Goal: Task Accomplishment & Management: Complete application form

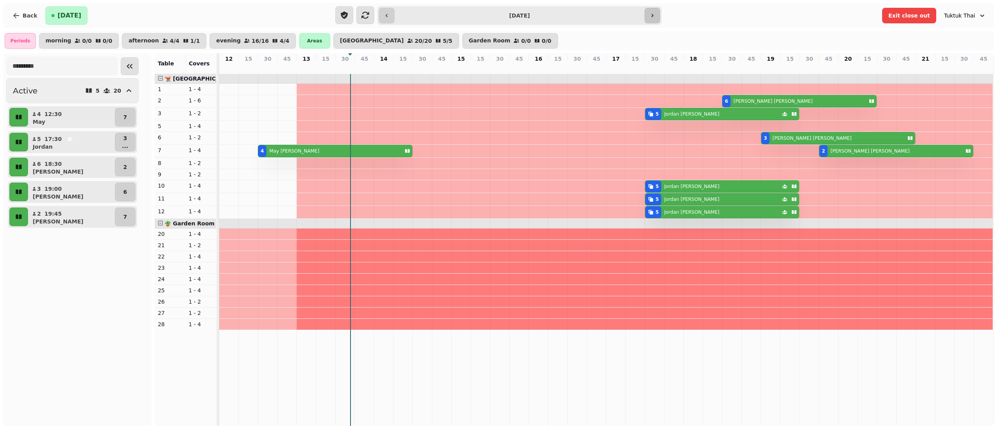
click at [656, 17] on button "button" at bounding box center [652, 16] width 16 height 16
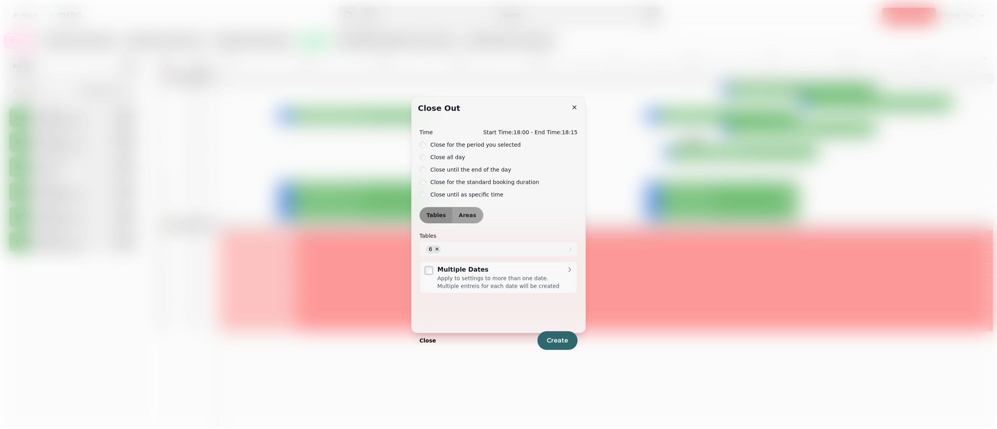
click at [446, 157] on label "Close all day" at bounding box center [447, 157] width 35 height 9
click at [466, 217] on span "Areas" at bounding box center [468, 215] width 18 height 5
click at [467, 214] on span "Areas" at bounding box center [468, 215] width 18 height 5
click at [558, 332] on button "Create" at bounding box center [557, 340] width 40 height 19
click at [438, 155] on label "Close all day" at bounding box center [447, 157] width 35 height 9
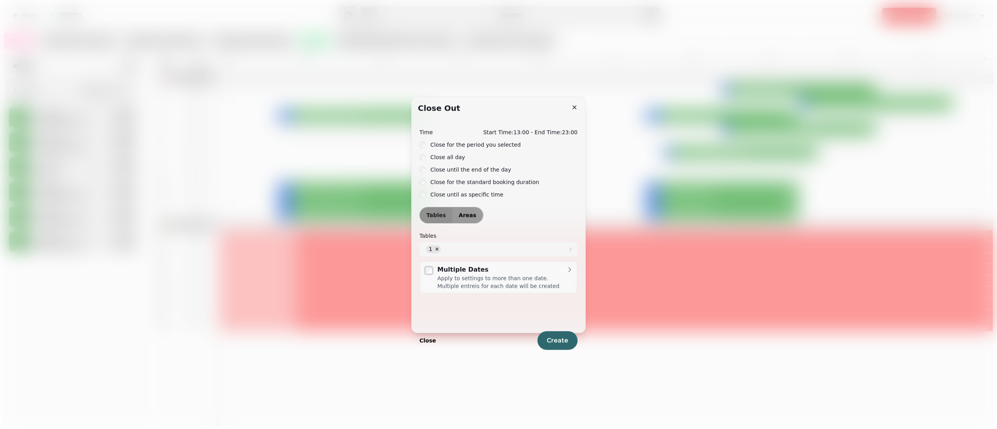
click at [461, 216] on span "Areas" at bounding box center [468, 215] width 18 height 5
click at [466, 251] on div at bounding box center [494, 249] width 137 height 14
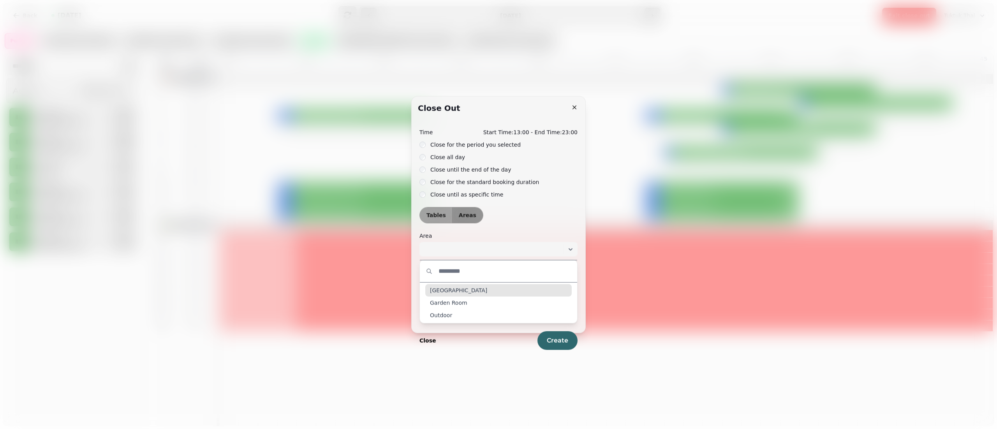
click at [453, 292] on span "[GEOGRAPHIC_DATA]" at bounding box center [458, 290] width 57 height 8
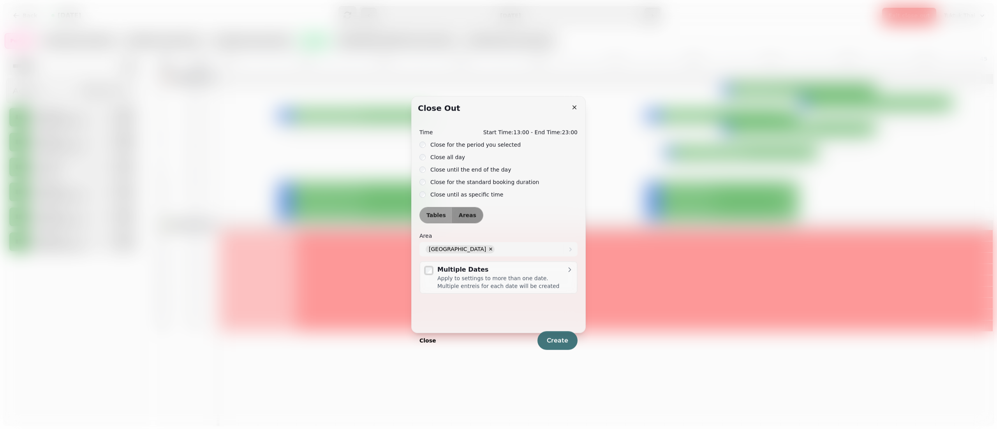
click at [552, 342] on span "Create" at bounding box center [557, 340] width 21 height 6
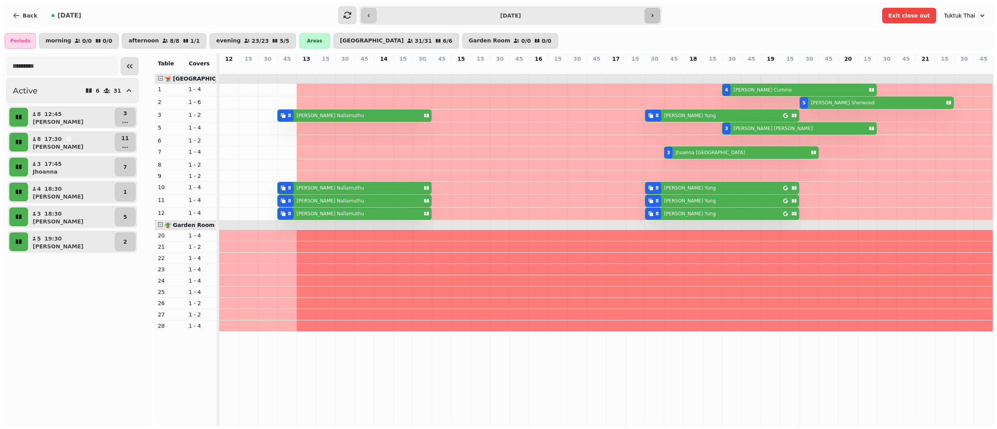
click at [656, 15] on button "button" at bounding box center [652, 16] width 16 height 16
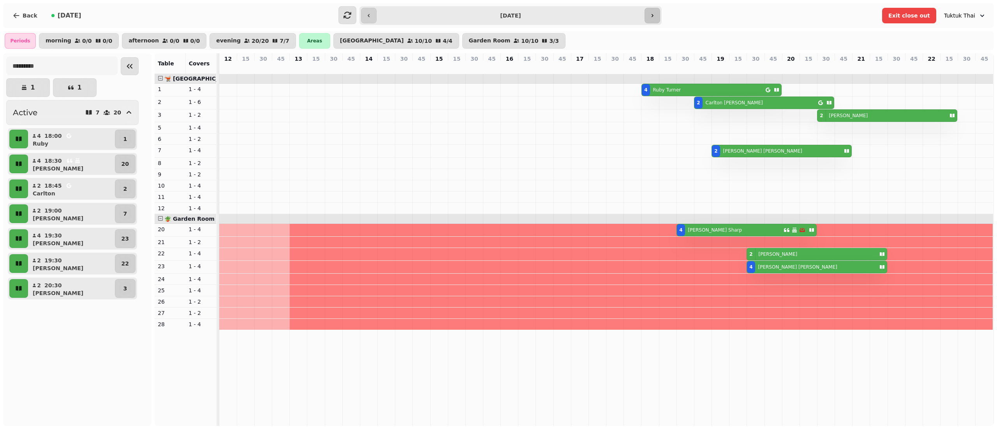
click at [656, 15] on button "button" at bounding box center [652, 16] width 16 height 16
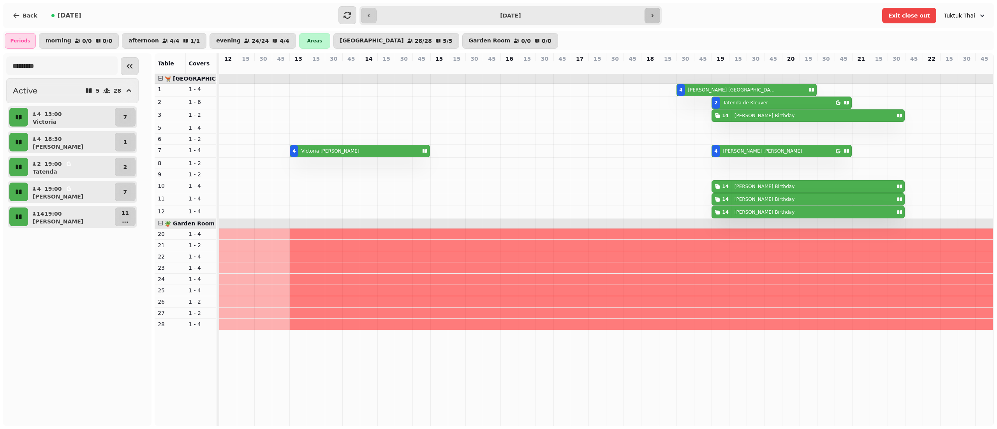
click at [656, 15] on button "button" at bounding box center [652, 16] width 16 height 16
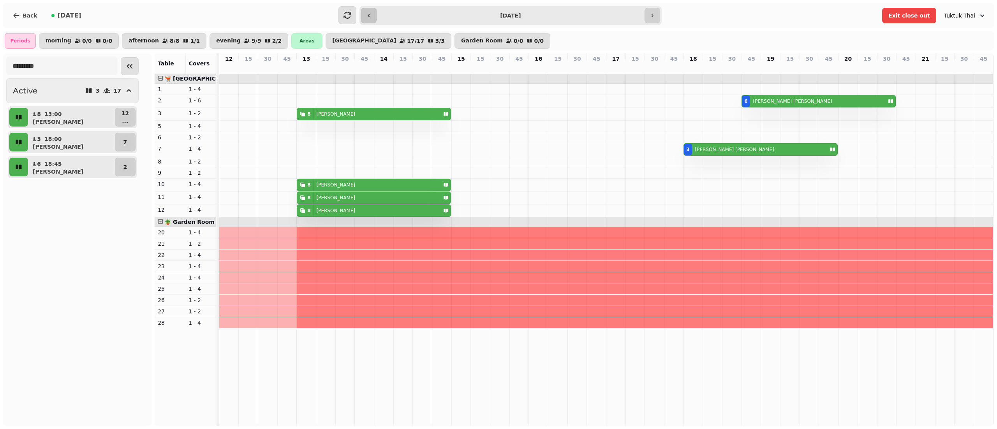
click at [374, 18] on button "button" at bounding box center [369, 16] width 16 height 16
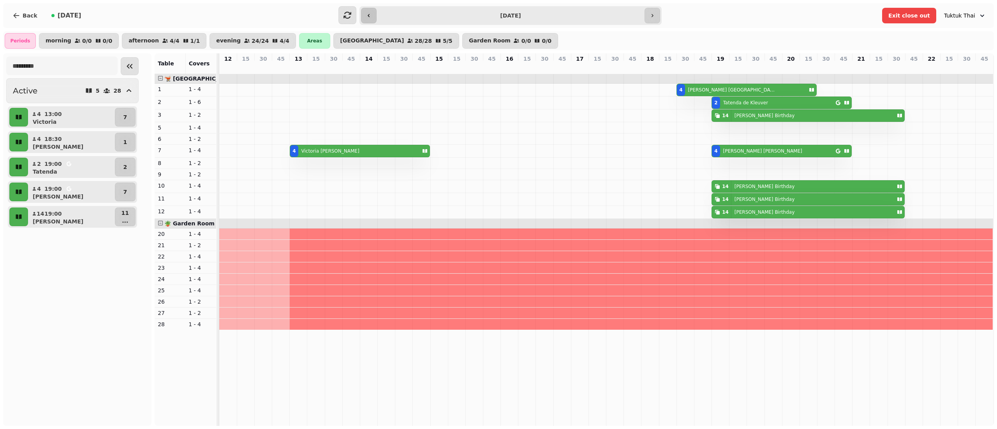
click at [374, 18] on button "button" at bounding box center [369, 16] width 16 height 16
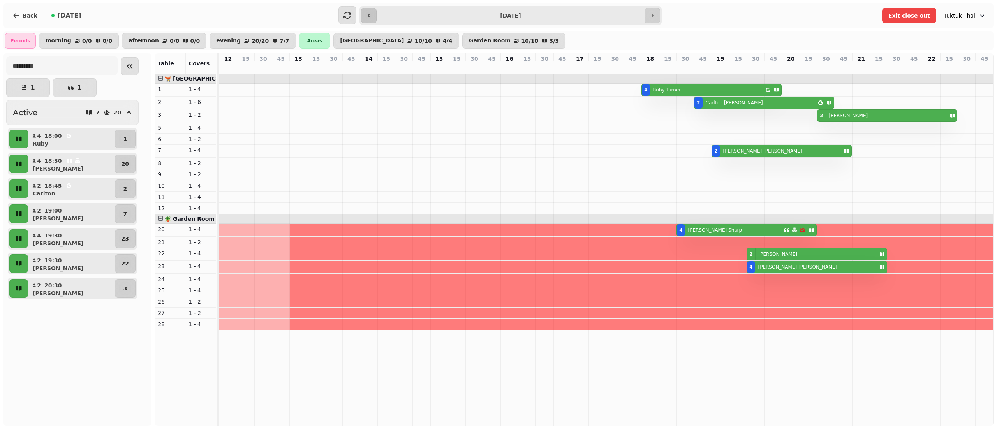
click at [374, 18] on button "button" at bounding box center [369, 16] width 16 height 16
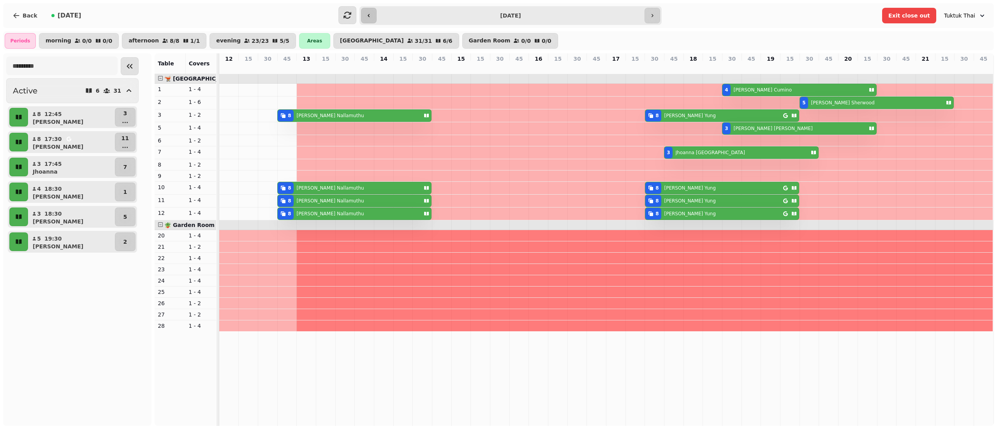
click at [374, 18] on button "button" at bounding box center [369, 16] width 16 height 16
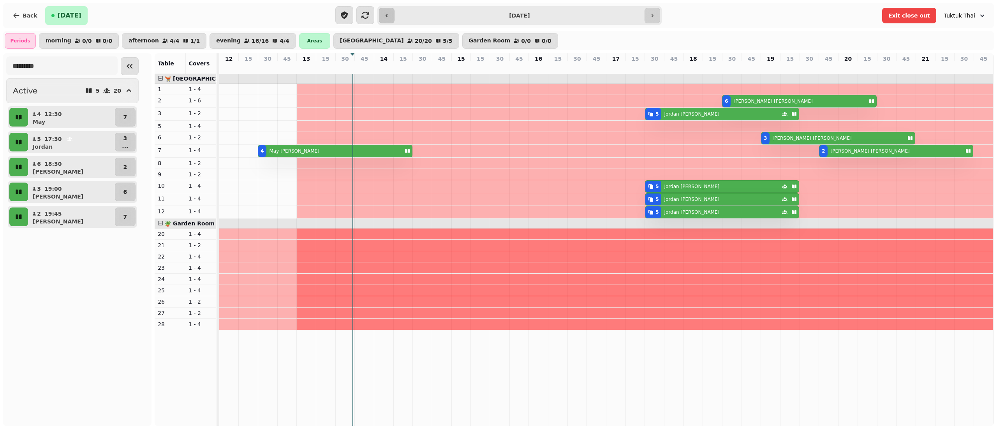
click at [374, 18] on button "button" at bounding box center [365, 15] width 18 height 18
click at [383, 17] on icon "button" at bounding box center [386, 15] width 6 height 6
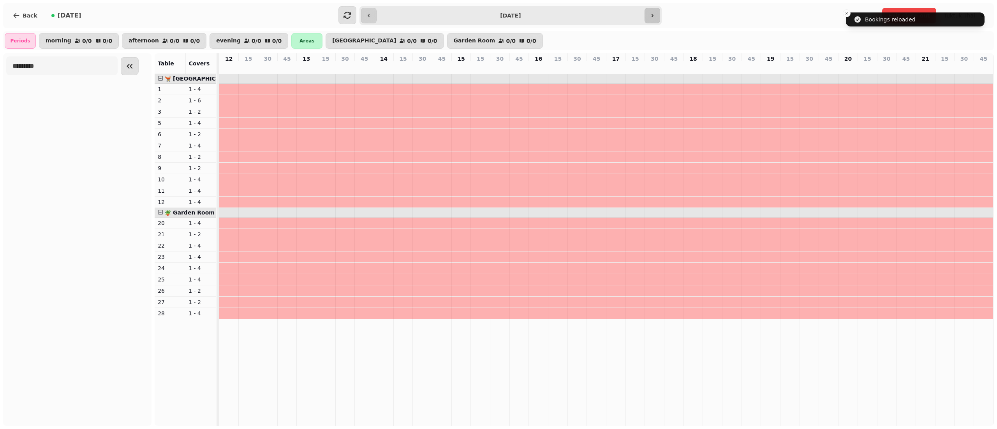
click at [649, 12] on button "button" at bounding box center [652, 16] width 16 height 16
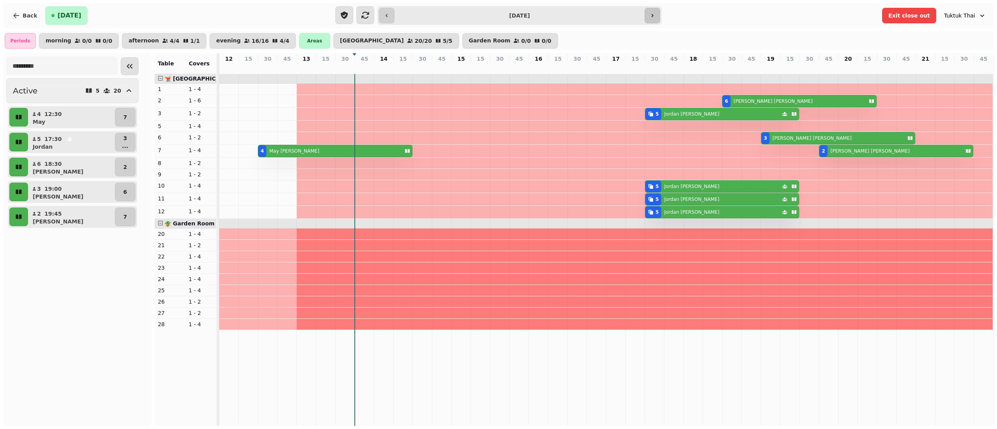
click at [653, 12] on button "button" at bounding box center [652, 16] width 16 height 16
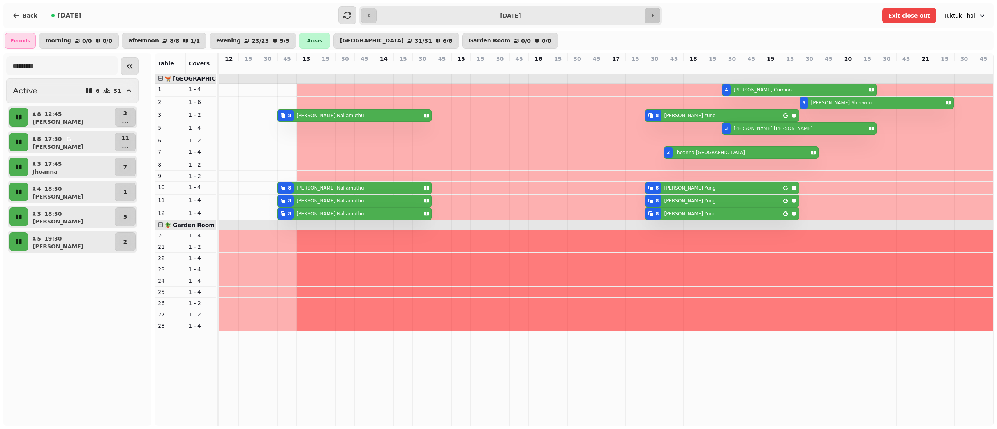
click at [653, 12] on button "button" at bounding box center [652, 16] width 16 height 16
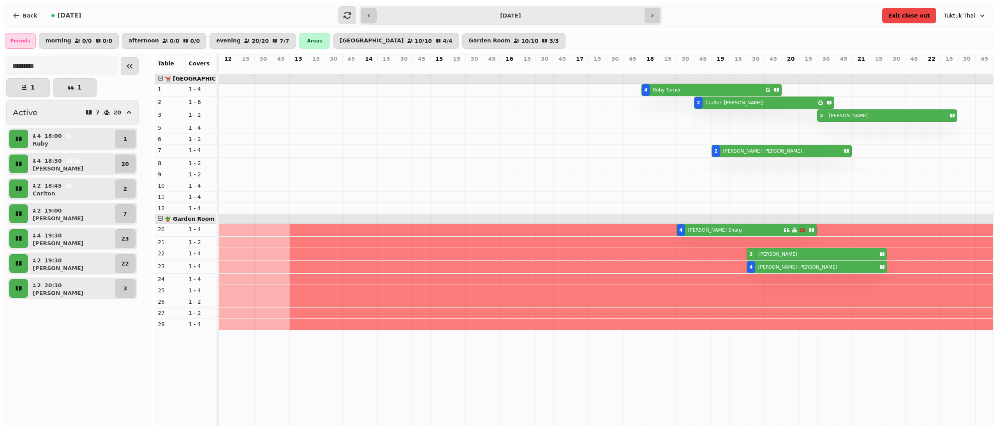
click at [927, 17] on span "Exit close out" at bounding box center [909, 15] width 42 height 5
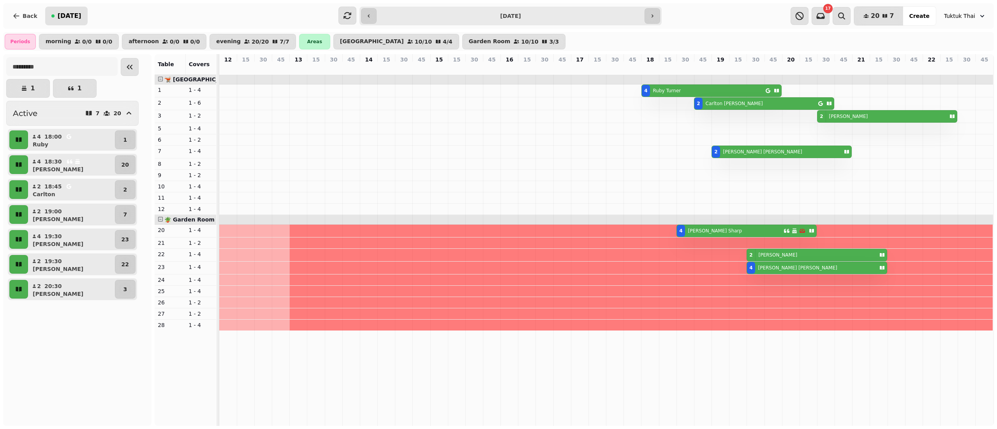
click at [60, 17] on span "[DATE]" at bounding box center [70, 16] width 24 height 6
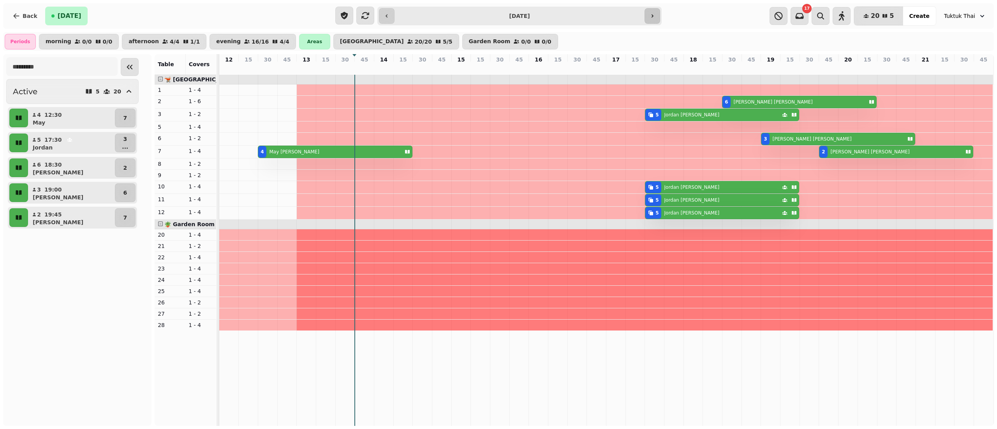
click at [651, 18] on icon "button" at bounding box center [652, 16] width 6 height 6
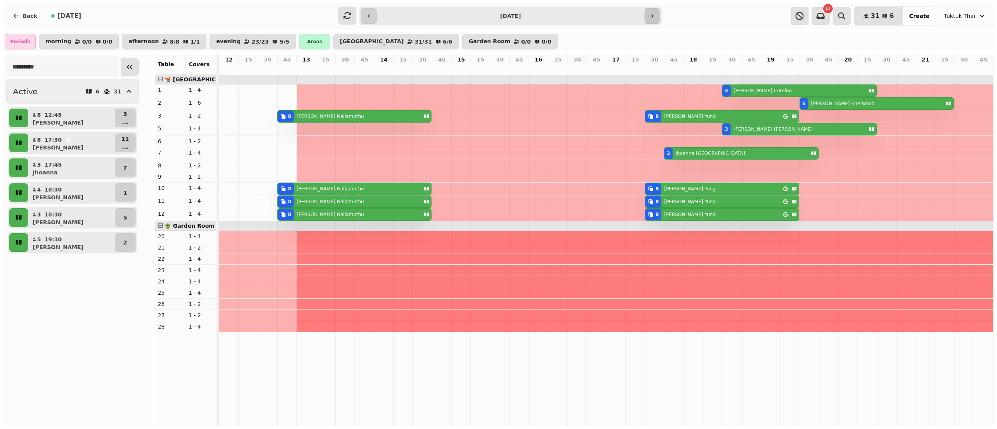
click at [651, 18] on icon "button" at bounding box center [652, 16] width 6 height 6
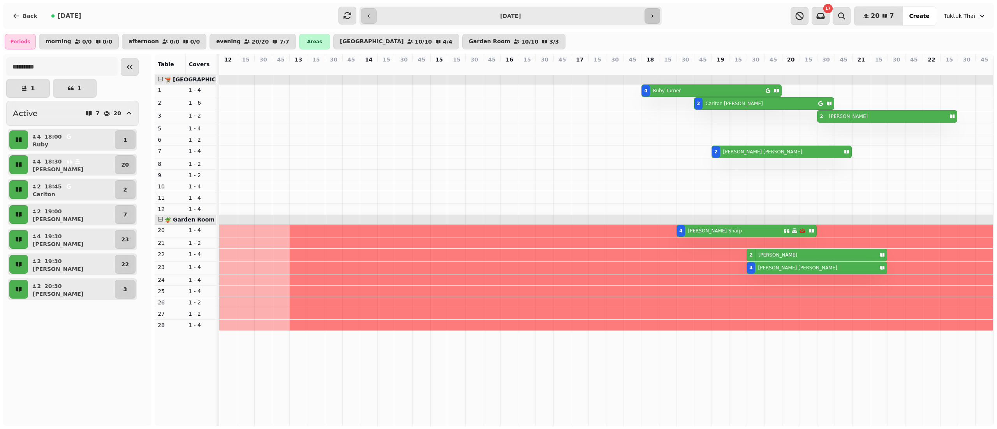
click at [651, 18] on icon "button" at bounding box center [652, 16] width 6 height 6
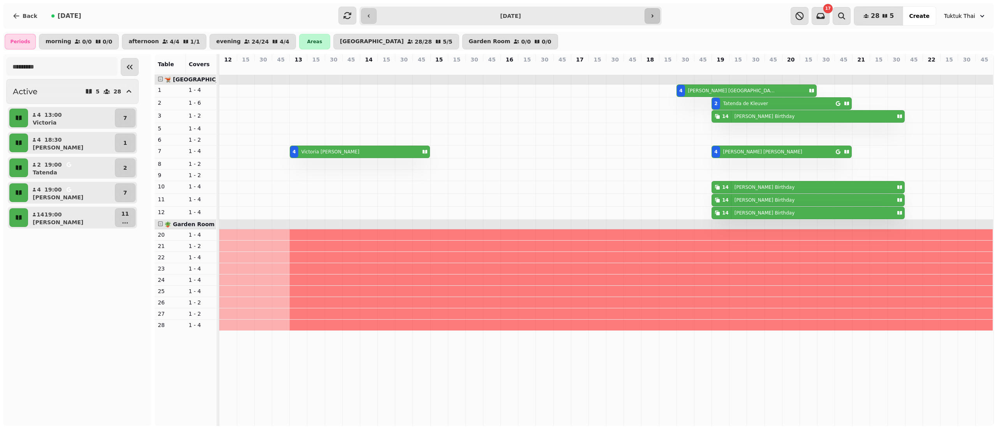
click at [656, 16] on button "button" at bounding box center [652, 16] width 16 height 16
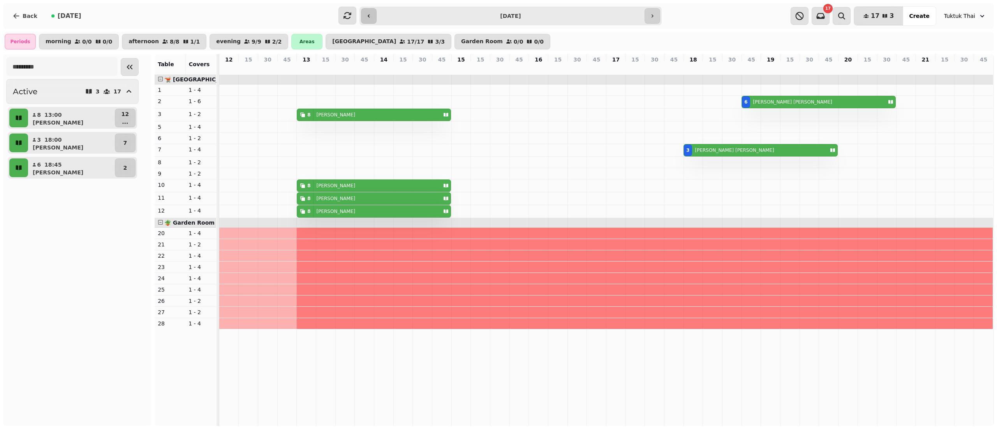
click at [371, 14] on icon "button" at bounding box center [369, 16] width 6 height 6
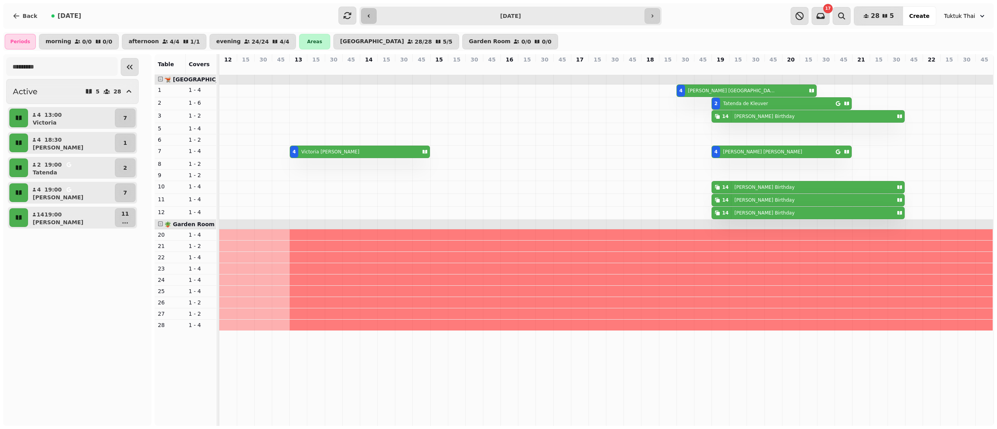
click at [371, 14] on icon "button" at bounding box center [369, 16] width 6 height 6
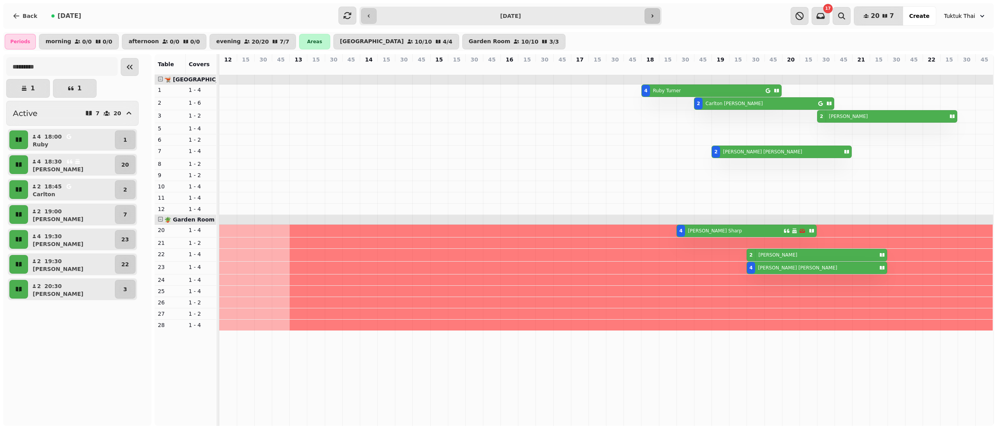
click at [647, 19] on button "button" at bounding box center [652, 16] width 16 height 16
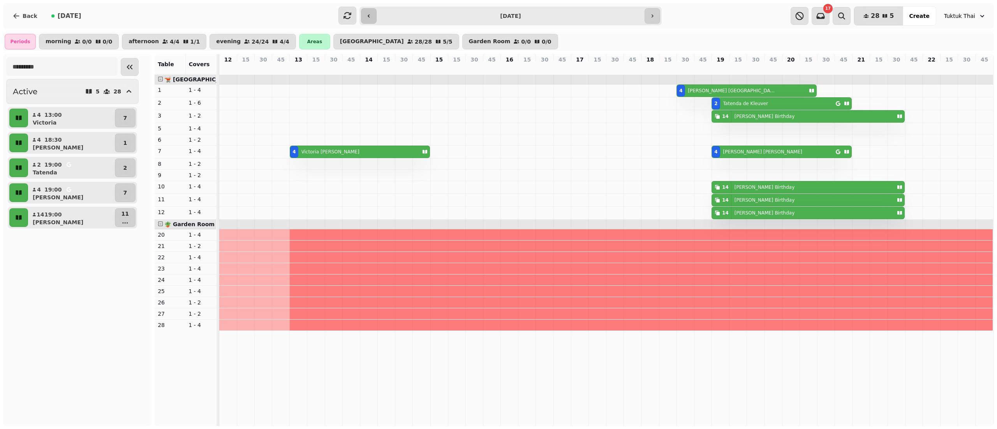
click at [368, 15] on icon "button" at bounding box center [369, 16] width 6 height 6
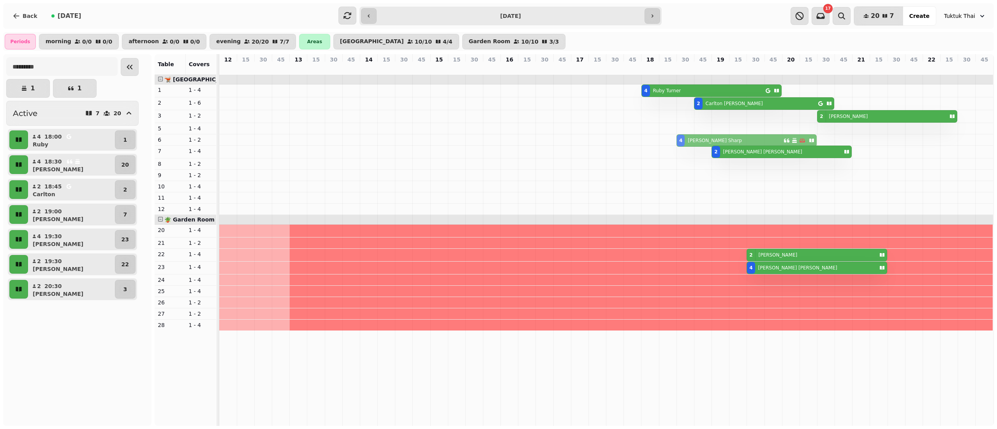
drag, startPoint x: 683, startPoint y: 243, endPoint x: 688, endPoint y: 156, distance: 87.3
click at [687, 153] on tbody "4 Ruby Turner 2 Carlton McGuirk 2 eddie 4 Peter Sharp 2 Tim Swaby 4 Peter Sharp…" at bounding box center [606, 203] width 774 height 256
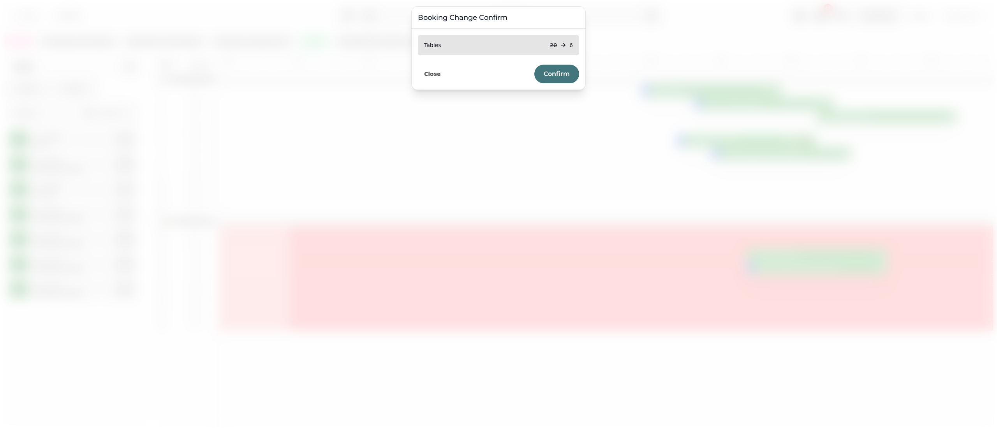
click at [567, 76] on span "Confirm" at bounding box center [556, 74] width 26 height 6
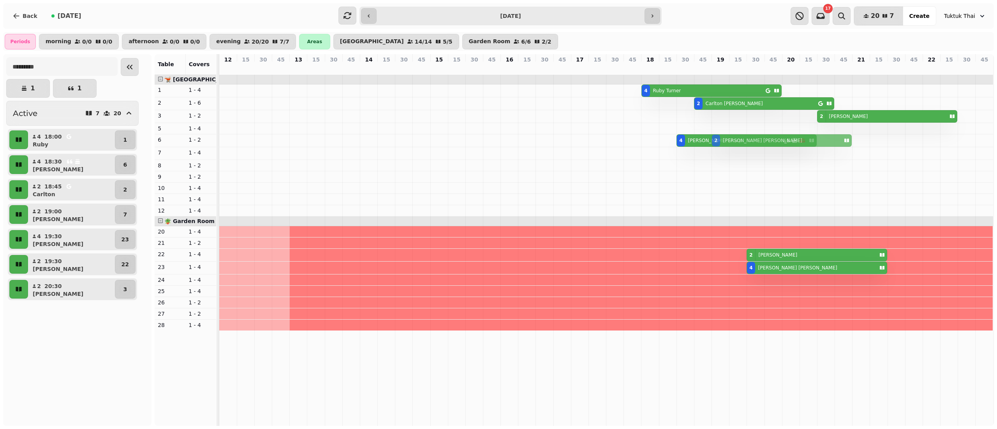
drag, startPoint x: 719, startPoint y: 165, endPoint x: 718, endPoint y: 155, distance: 9.8
click at [718, 155] on tbody "4 Ruby Turner 2 Carlton McGuirk 2 eddie 4 Peter Sharp 2 Tim Swaby 2 Tim Swaby 2…" at bounding box center [606, 203] width 774 height 256
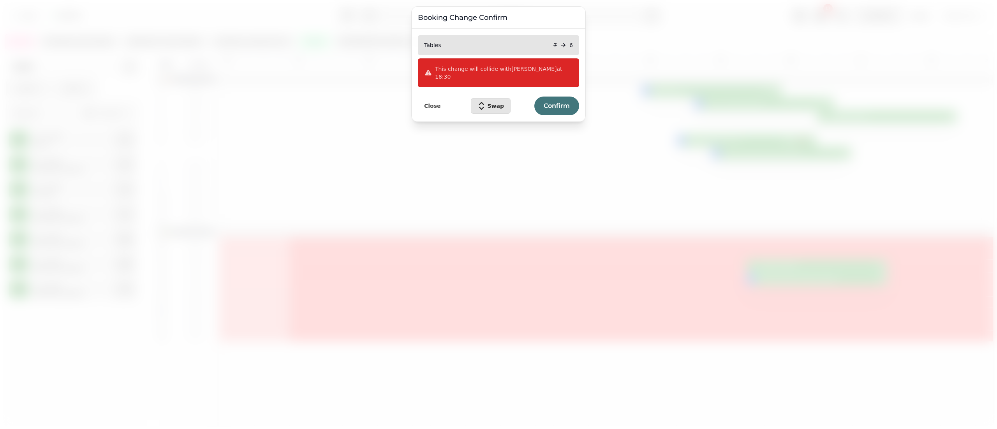
click at [558, 103] on span "Confirm" at bounding box center [556, 106] width 26 height 6
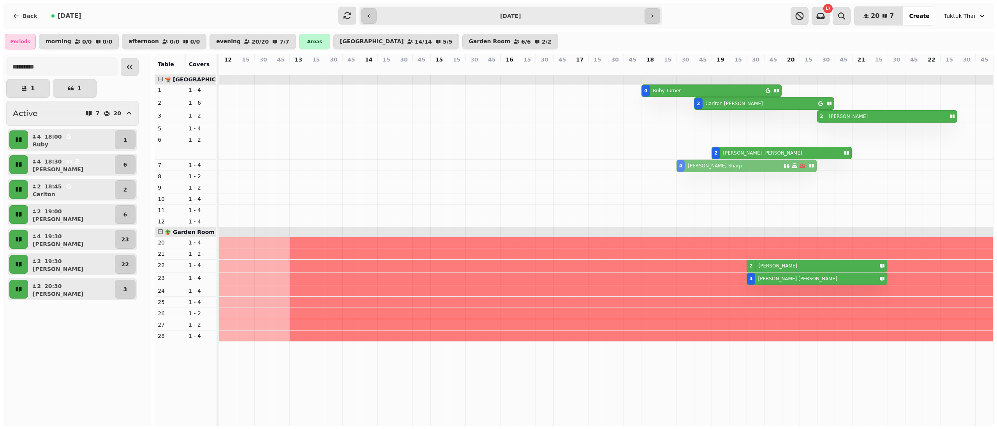
drag, startPoint x: 684, startPoint y: 150, endPoint x: 685, endPoint y: 171, distance: 20.7
click at [685, 171] on tbody "4 Ruby Turner 2 Carlton McGuirk 2 eddie 4 Peter Sharp 2 Tim Swaby 4 Peter Sharp…" at bounding box center [606, 208] width 774 height 267
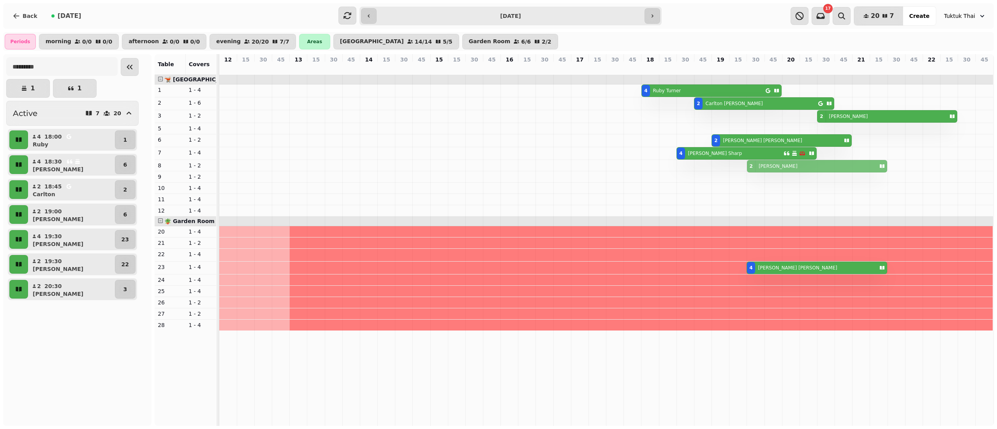
drag, startPoint x: 753, startPoint y: 269, endPoint x: 752, endPoint y: 183, distance: 85.6
click at [752, 182] on tbody "4 Ruby Turner 2 Carlton McGuirk 2 eddie 2 Tim Swaby 4 Peter Sharp 2 Michael 2 M…" at bounding box center [606, 203] width 774 height 256
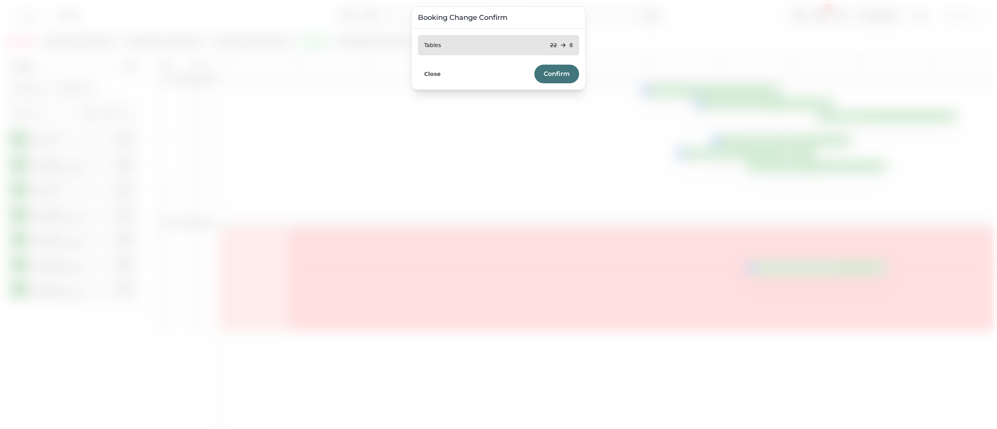
click at [555, 74] on span "Confirm" at bounding box center [556, 74] width 26 height 6
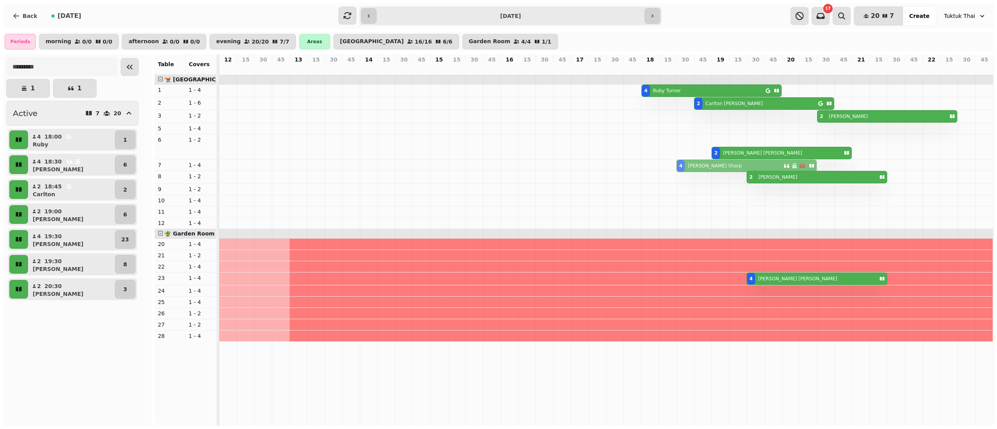
drag, startPoint x: 680, startPoint y: 151, endPoint x: 681, endPoint y: 171, distance: 20.6
click at [681, 171] on tbody "4 Ruby Turner 2 Carlton McGuirk 2 eddie 4 Peter Sharp 2 Tim Swaby 4 Peter Sharp…" at bounding box center [606, 208] width 774 height 267
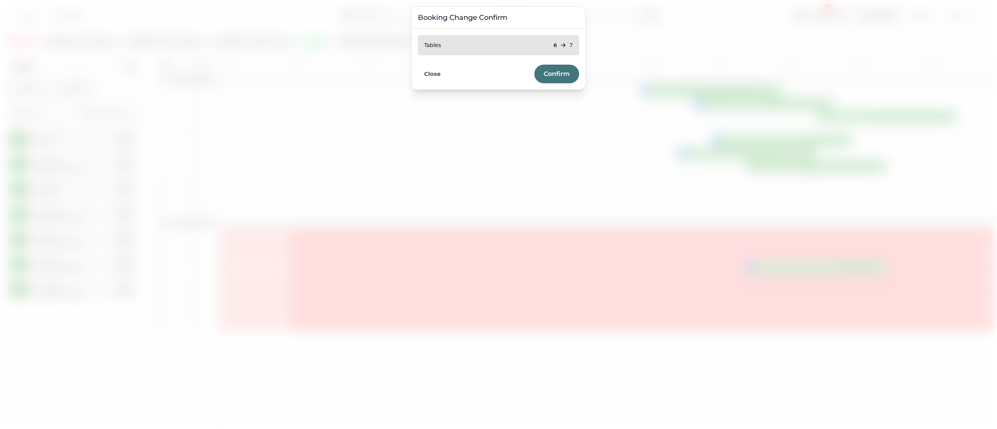
click at [563, 73] on span "Confirm" at bounding box center [556, 74] width 26 height 6
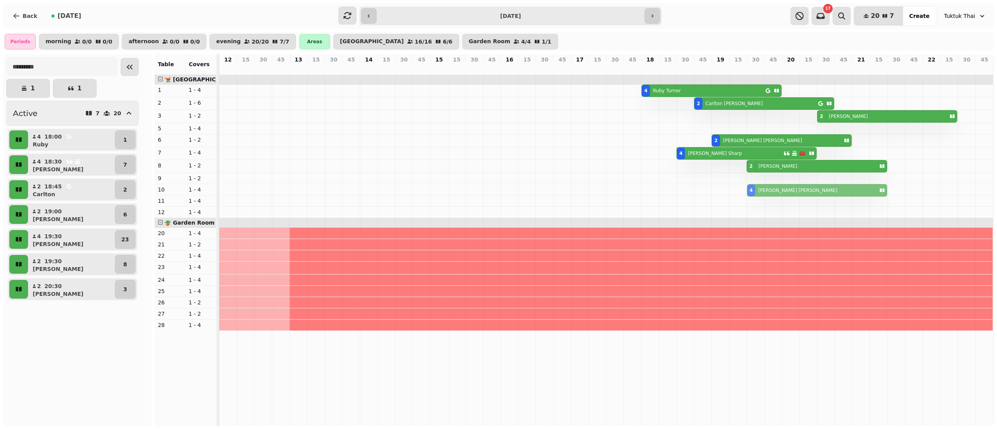
drag, startPoint x: 754, startPoint y: 276, endPoint x: 756, endPoint y: 202, distance: 74.0
click at [756, 202] on tbody "4 Ruby Turner 2 Carlton McGuirk 2 eddie 2 Tim Swaby 4 Peter Sharp 2 Michael 4 M…" at bounding box center [606, 203] width 774 height 256
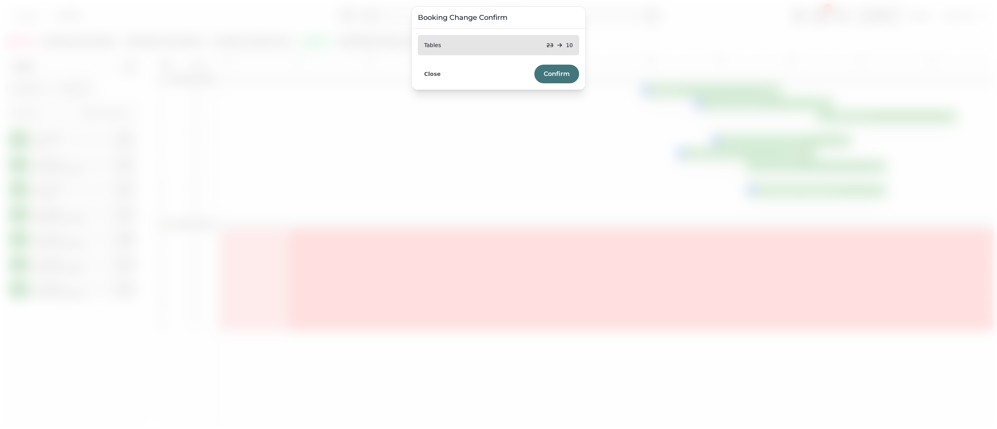
click at [564, 79] on button "Confirm" at bounding box center [556, 74] width 45 height 19
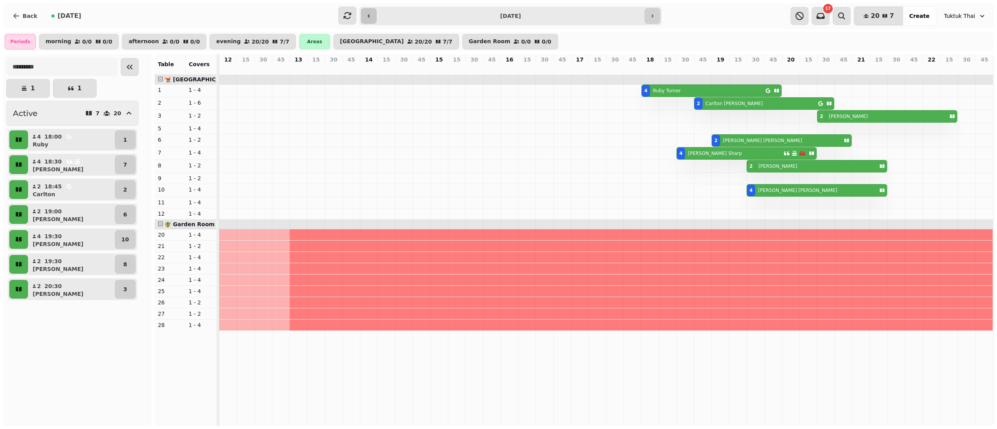
click at [374, 19] on button "button" at bounding box center [369, 16] width 16 height 16
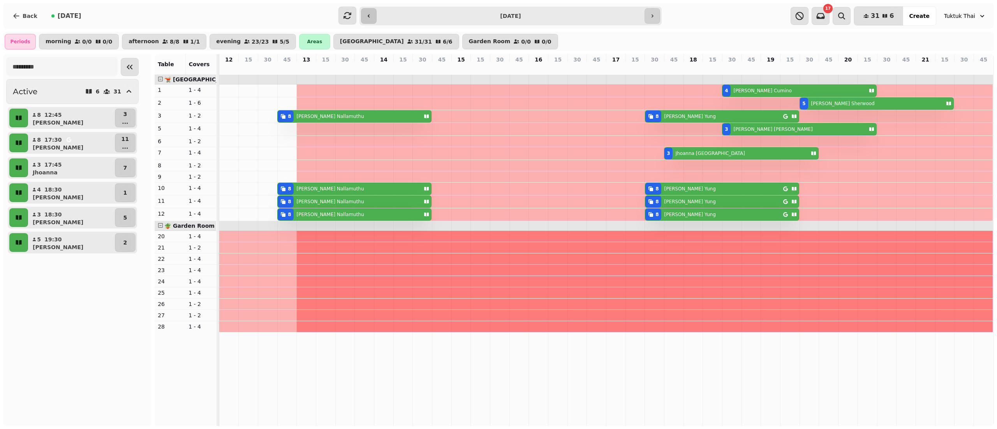
click at [374, 19] on button "button" at bounding box center [369, 16] width 16 height 16
type input "**********"
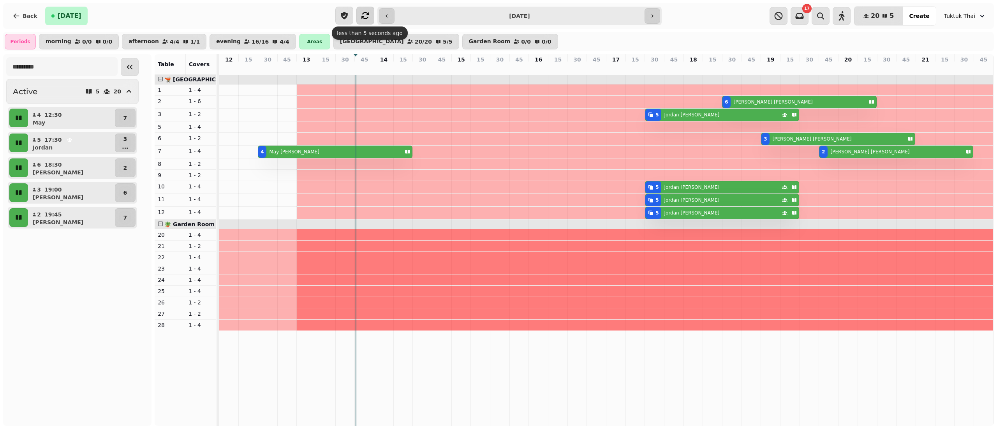
click at [371, 12] on button "button" at bounding box center [365, 16] width 18 height 18
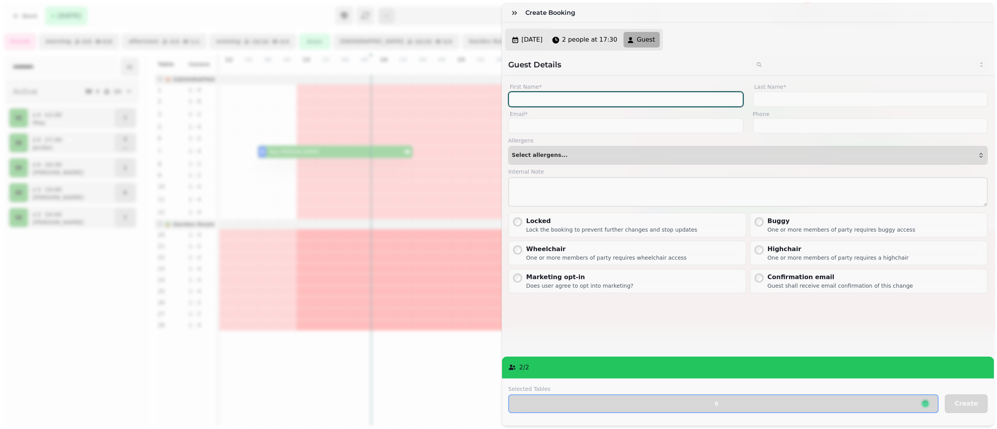
click at [605, 107] on input "First Name*" at bounding box center [625, 99] width 235 height 16
type input "*****"
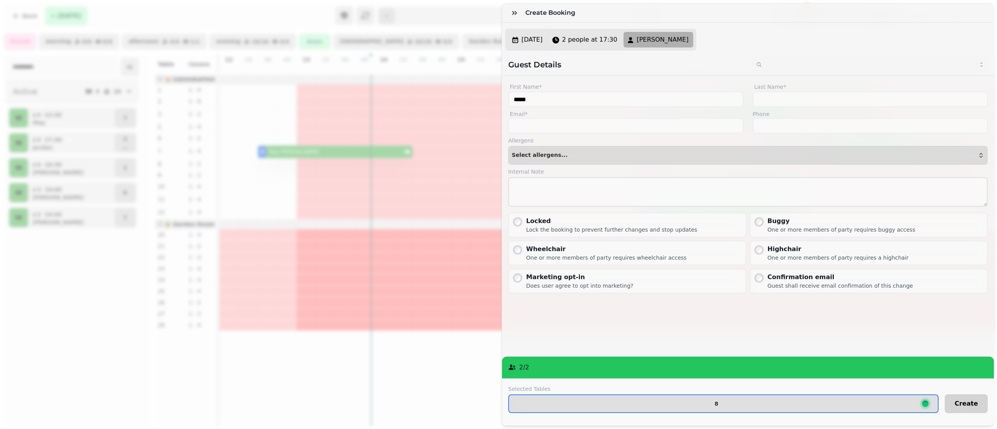
click at [954, 401] on span "Create" at bounding box center [965, 404] width 23 height 6
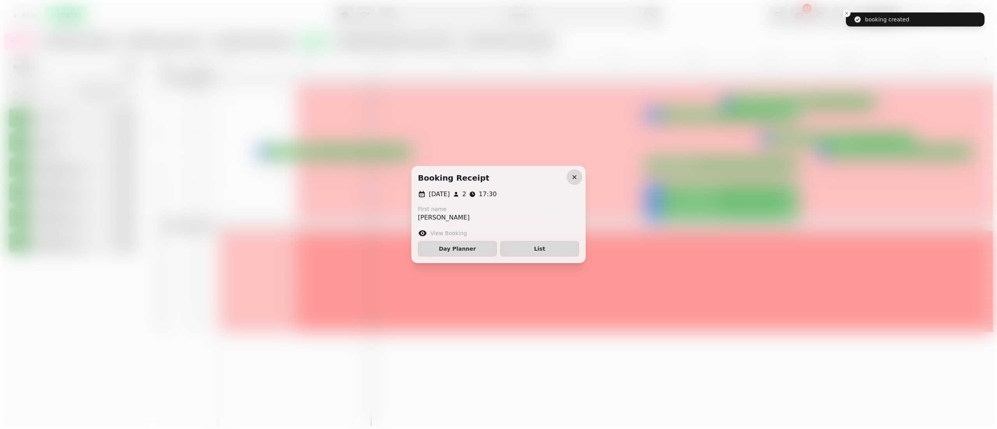
click at [573, 174] on icon "button" at bounding box center [574, 177] width 8 height 8
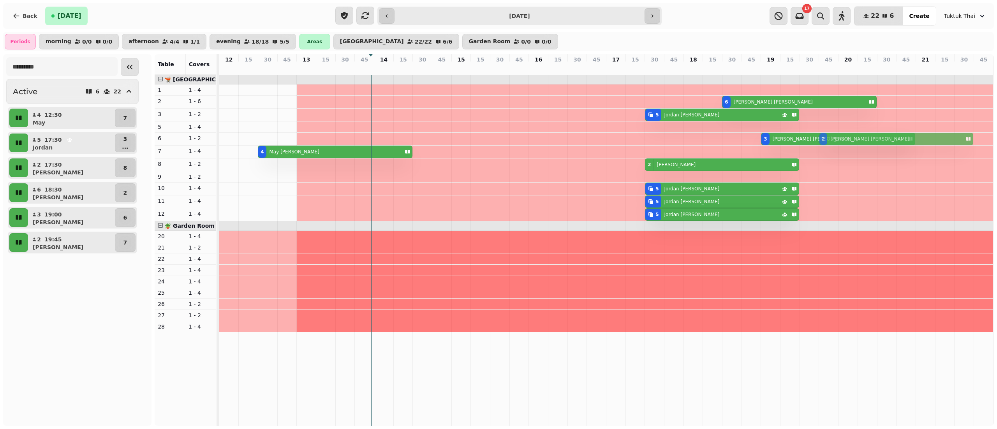
drag, startPoint x: 824, startPoint y: 163, endPoint x: 824, endPoint y: 153, distance: 10.1
click at [824, 153] on tbody "6 Paul Buckley 5 Jordan Garner 3 Petet Aikman 2 Kris Saric 4 May Chung 2 Kris S…" at bounding box center [606, 203] width 774 height 257
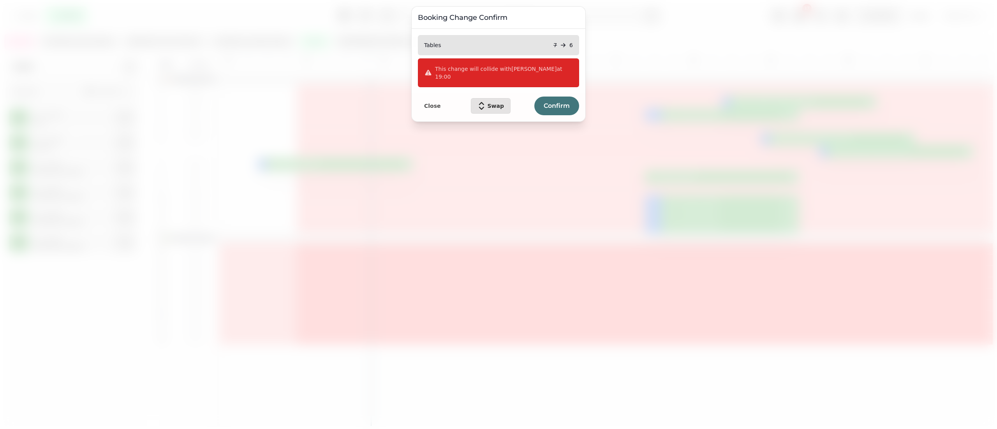
click at [563, 103] on span "Confirm" at bounding box center [556, 106] width 26 height 6
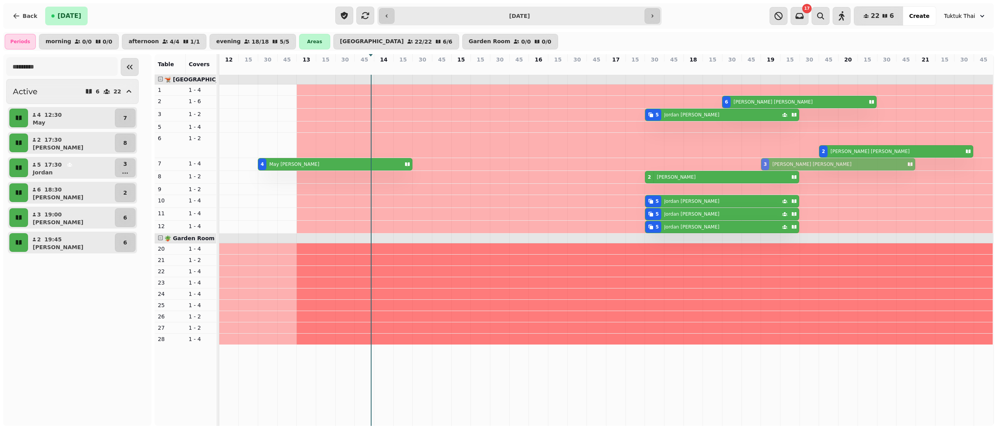
drag, startPoint x: 772, startPoint y: 149, endPoint x: 772, endPoint y: 172, distance: 23.4
click at [772, 172] on tbody "6 Paul Buckley 5 Jordan Garner 3 Petet Aikman 2 Kris Saric 4 May Chung 3 Petet …" at bounding box center [606, 210] width 774 height 270
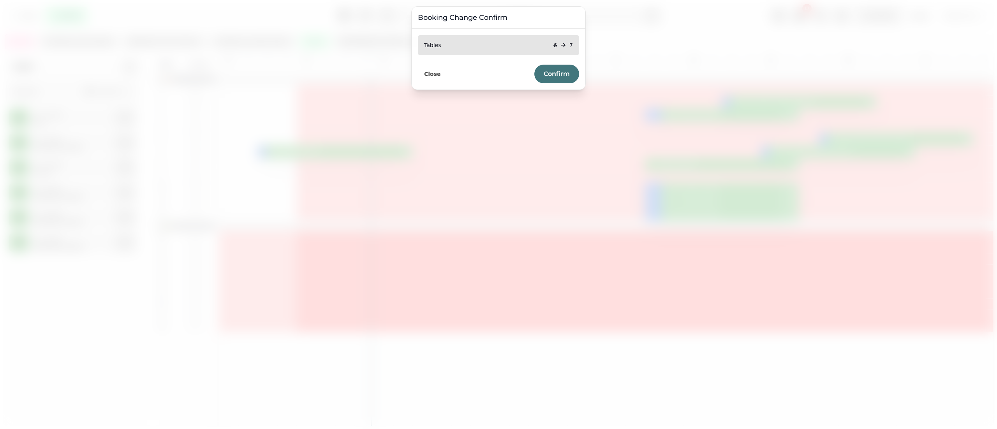
click at [555, 71] on span "Confirm" at bounding box center [556, 74] width 26 height 6
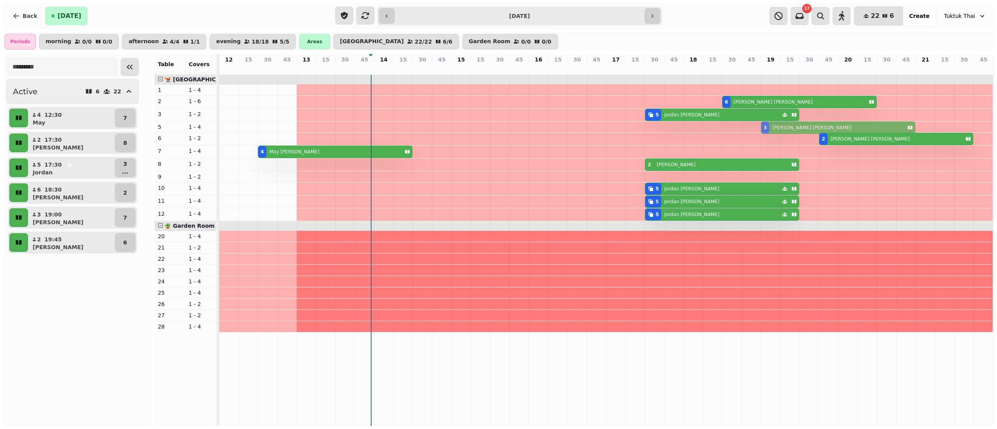
drag, startPoint x: 765, startPoint y: 163, endPoint x: 765, endPoint y: 136, distance: 26.9
click at [765, 136] on tbody "6 Paul Buckley 5 Jordan Garner 3 Petet Aikman 2 Kris Saric 4 May Chung 3 Petet …" at bounding box center [606, 203] width 774 height 257
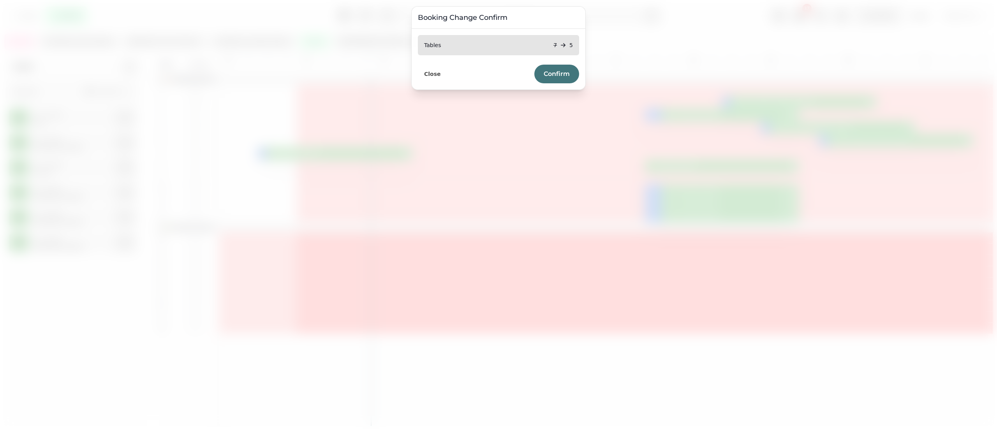
click at [576, 74] on button "Confirm" at bounding box center [556, 74] width 45 height 19
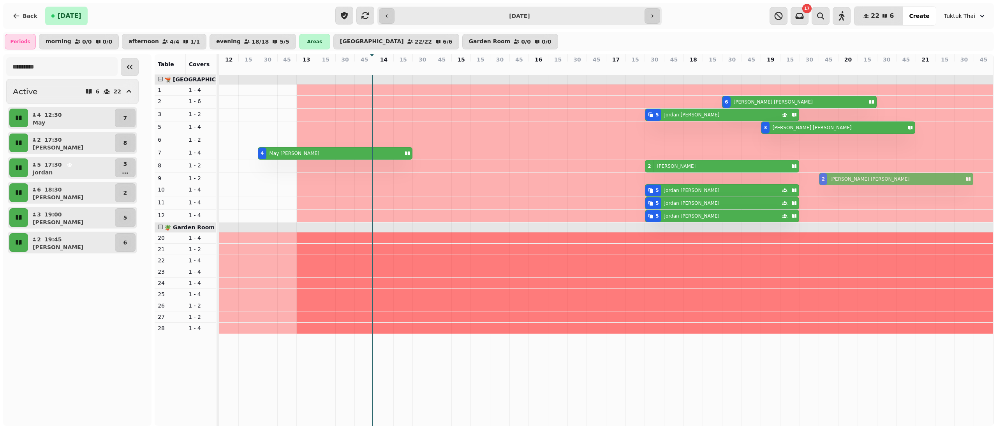
drag, startPoint x: 825, startPoint y: 151, endPoint x: 829, endPoint y: 188, distance: 37.6
click at [829, 188] on tbody "6 Paul Buckley 5 Jordan Garner 3 Petet Aikman 2 Kris Saric 4 May Chung 2 Marta …" at bounding box center [606, 204] width 774 height 259
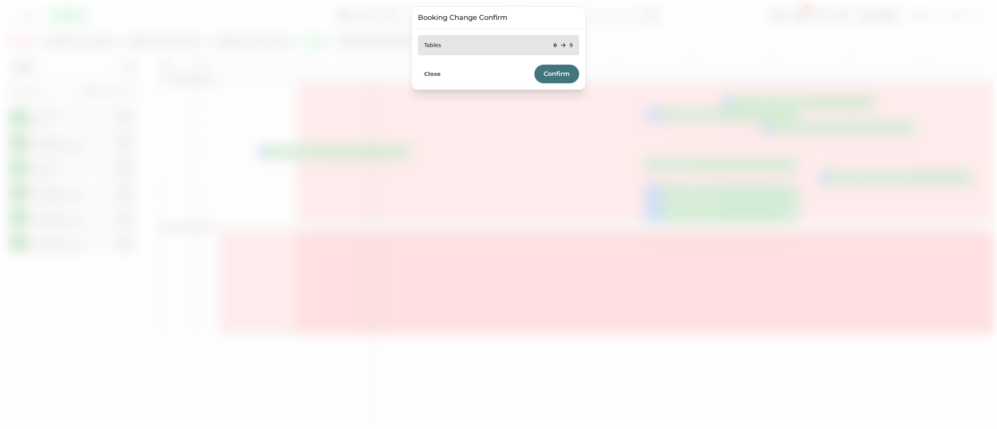
click at [537, 74] on button "Confirm" at bounding box center [556, 74] width 45 height 19
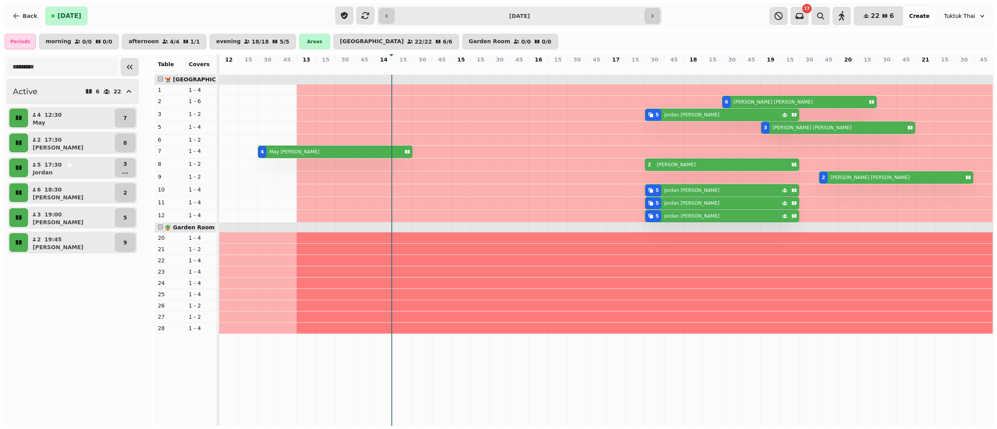
click at [557, 18] on input "**********" at bounding box center [519, 16] width 246 height 12
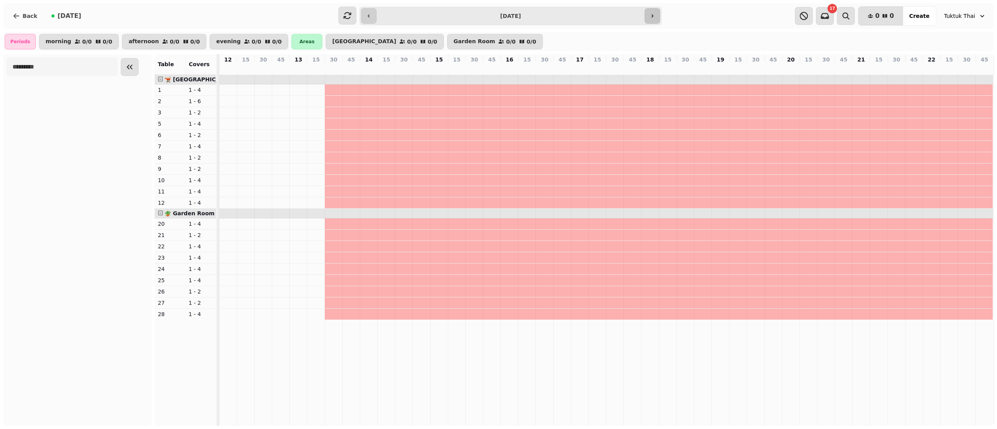
click at [653, 18] on icon "button" at bounding box center [652, 16] width 6 height 6
click at [368, 15] on icon "button" at bounding box center [369, 16] width 6 height 6
click at [409, 12] on input "**********" at bounding box center [510, 16] width 264 height 12
click at [375, 11] on button "button" at bounding box center [369, 16] width 16 height 16
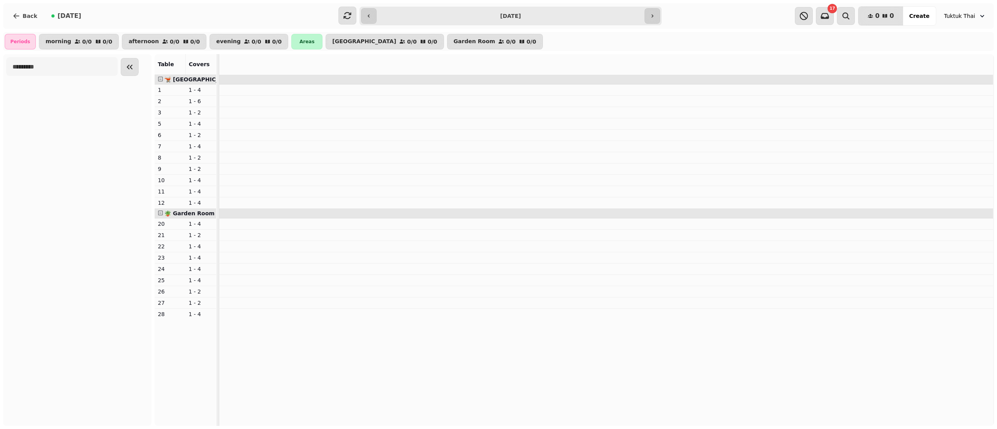
click at [519, 16] on input "**********" at bounding box center [510, 16] width 264 height 12
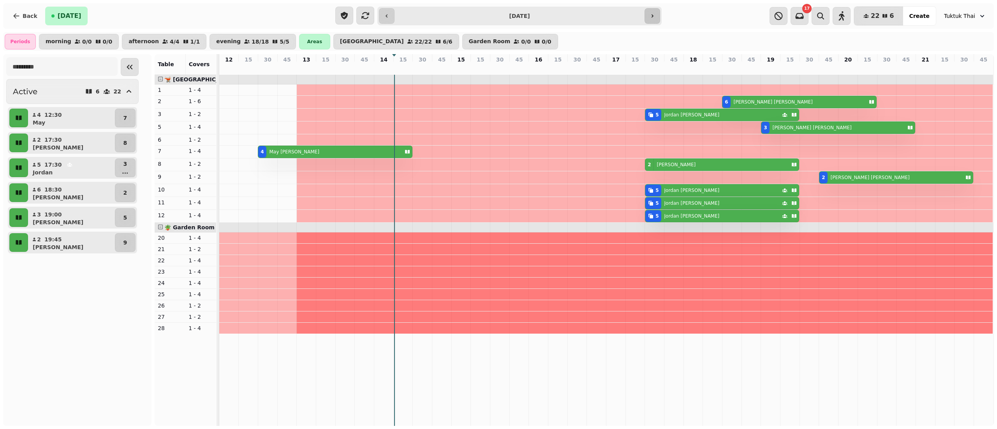
click at [653, 16] on icon "button" at bounding box center [652, 16] width 6 height 6
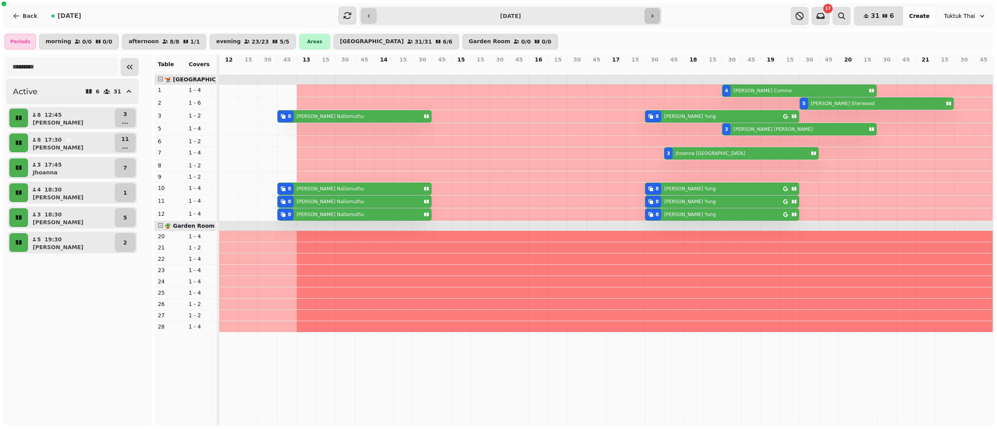
click at [653, 16] on icon "button" at bounding box center [652, 16] width 6 height 6
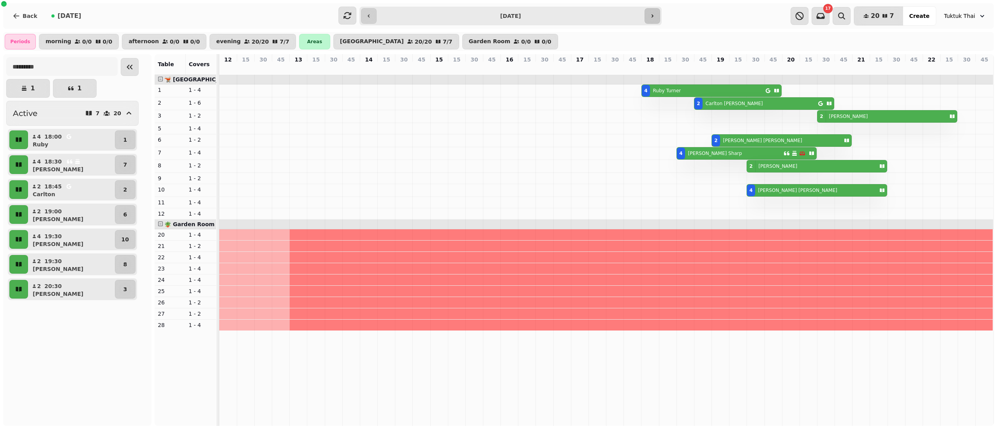
click at [653, 16] on icon "button" at bounding box center [652, 16] width 6 height 6
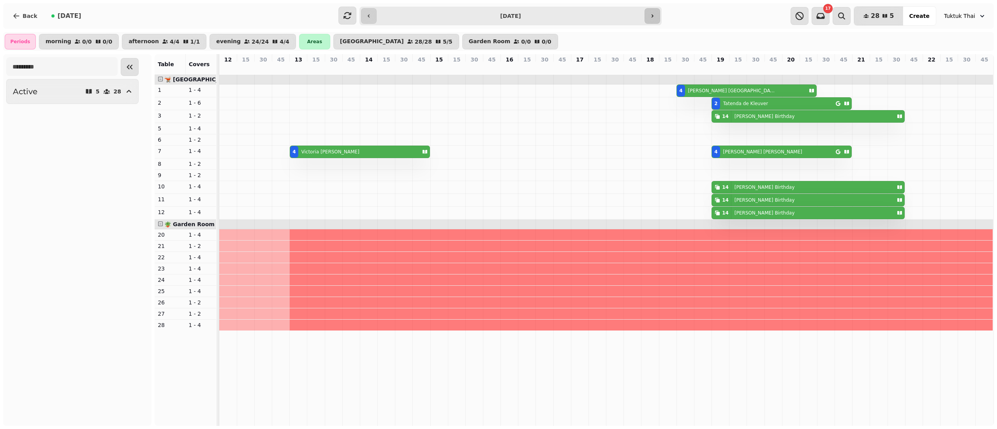
click at [653, 16] on icon "button" at bounding box center [652, 16] width 6 height 6
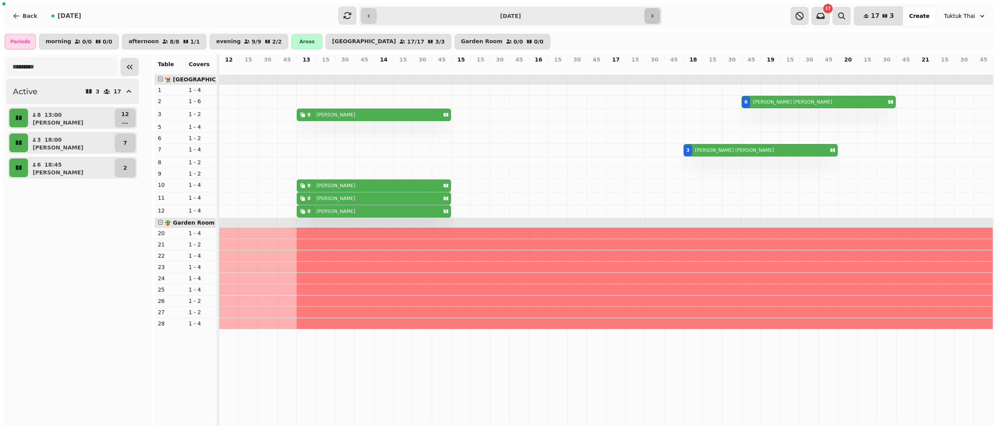
click at [653, 16] on icon "button" at bounding box center [652, 16] width 6 height 6
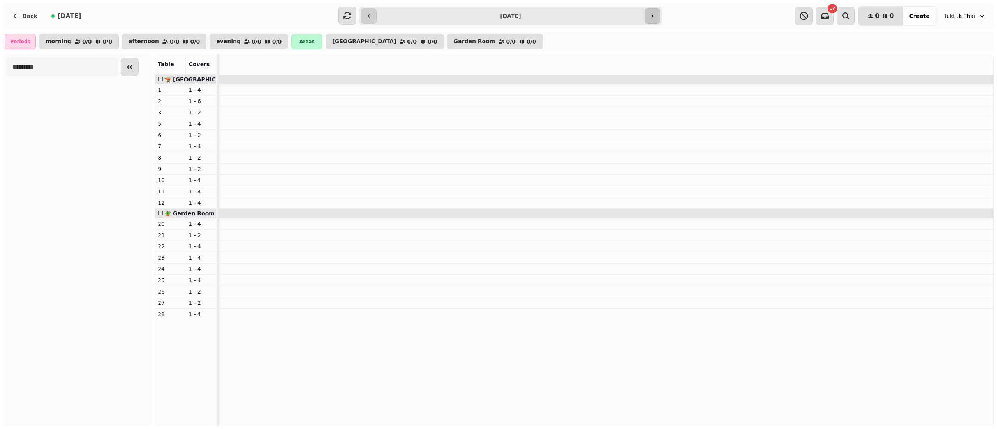
click at [653, 16] on icon "button" at bounding box center [652, 16] width 6 height 6
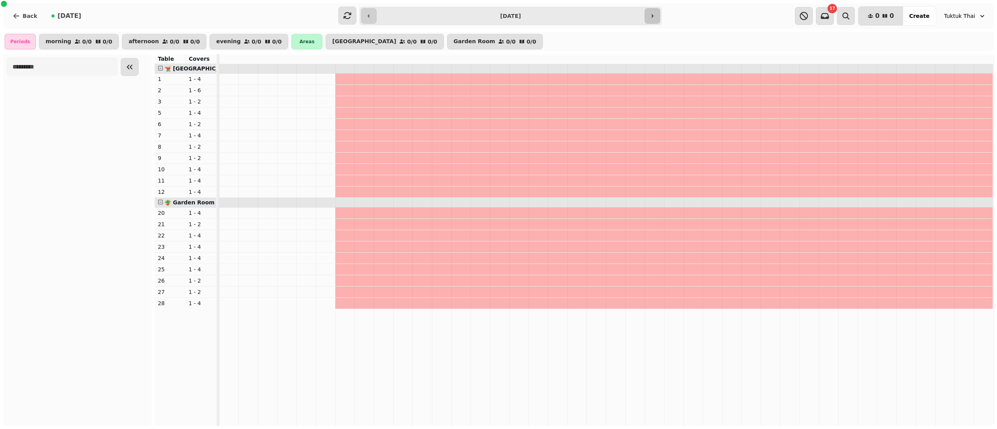
click at [653, 16] on icon "button" at bounding box center [652, 16] width 6 height 6
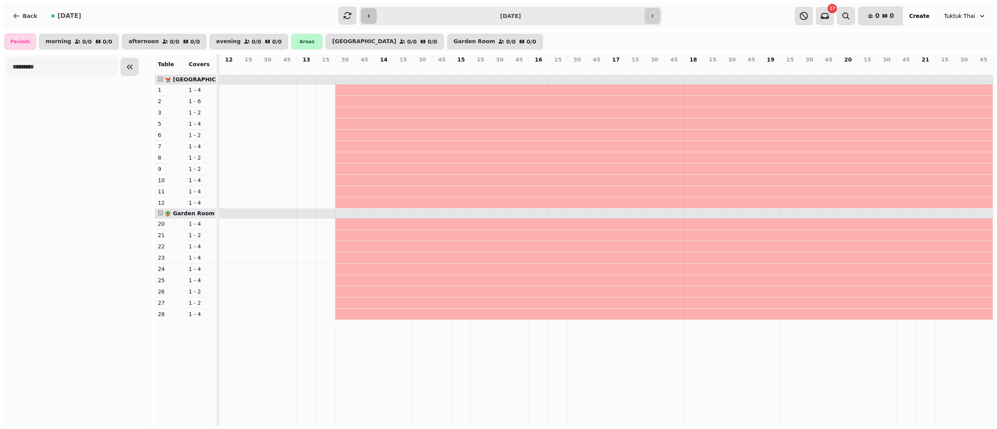
click at [373, 12] on button "button" at bounding box center [369, 16] width 16 height 16
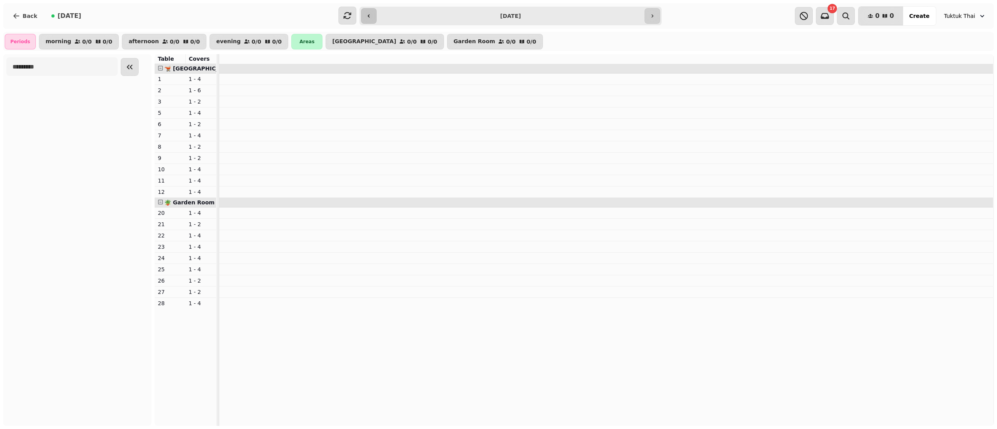
click at [373, 12] on button "button" at bounding box center [369, 16] width 16 height 16
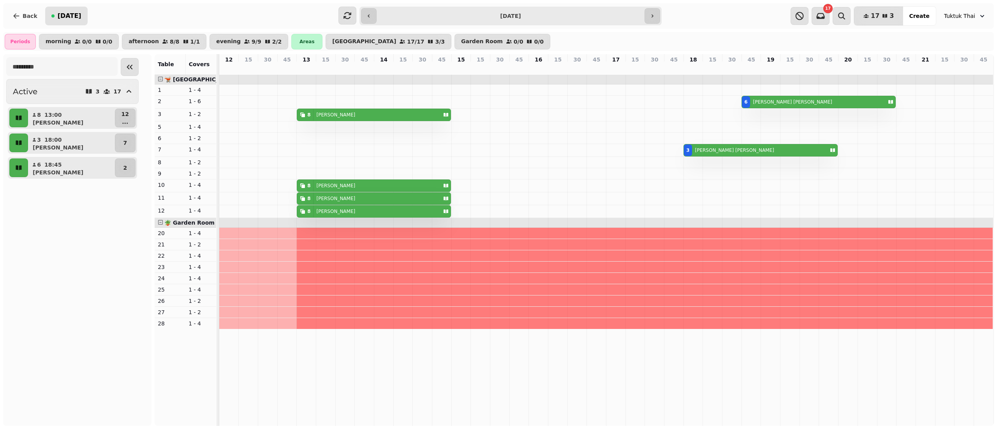
click at [68, 16] on span "[DATE]" at bounding box center [70, 16] width 24 height 6
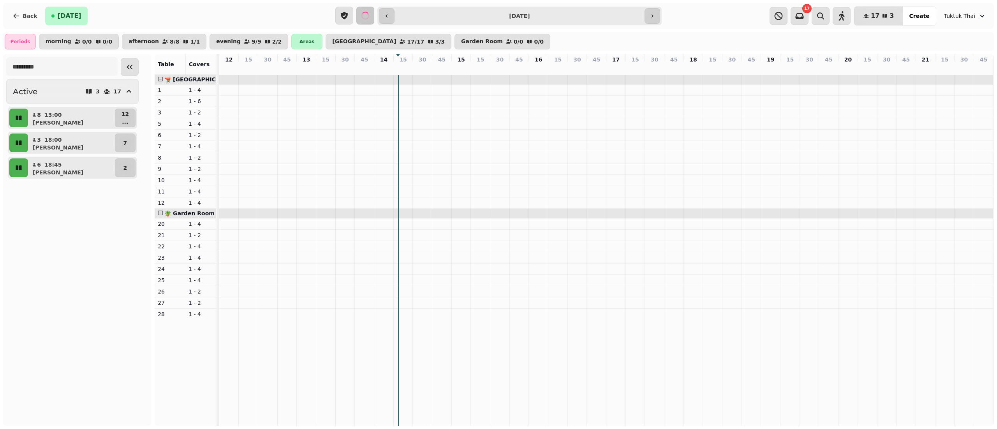
type input "**********"
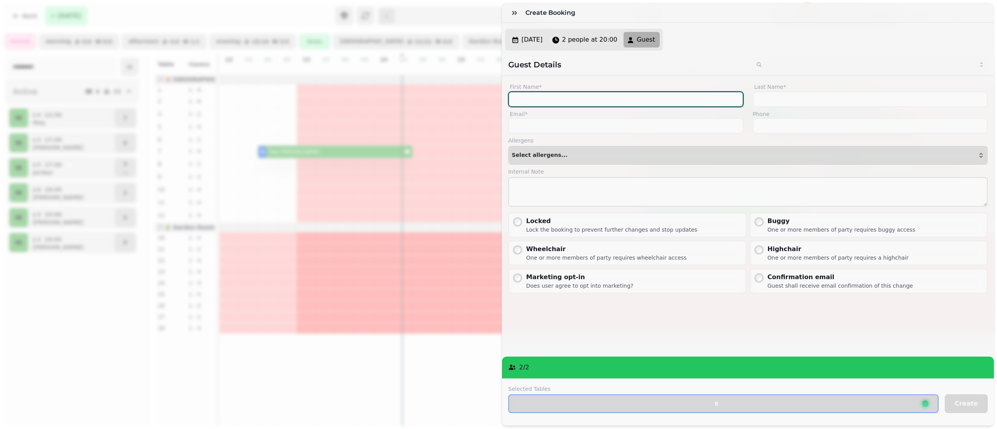
click at [592, 107] on input "First Name*" at bounding box center [625, 99] width 235 height 16
type input "*****"
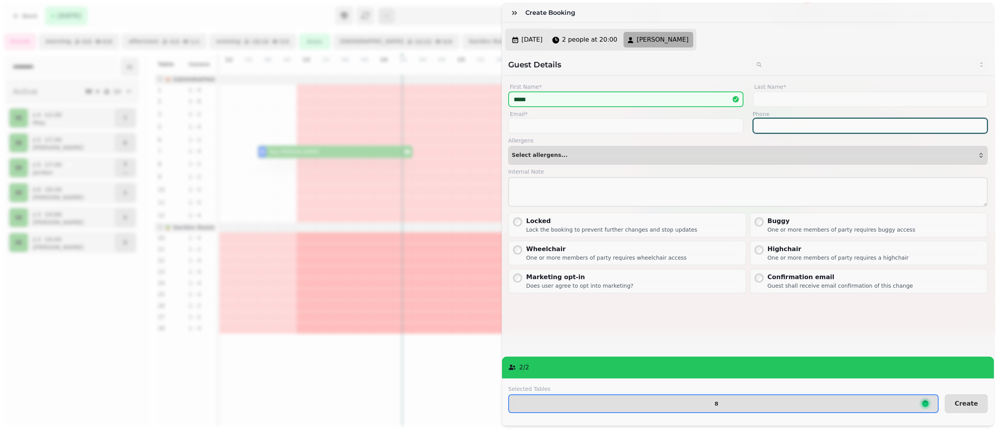
click at [857, 134] on input "Phone" at bounding box center [870, 126] width 235 height 16
type input "**********"
click at [954, 401] on span "Create" at bounding box center [965, 404] width 23 height 6
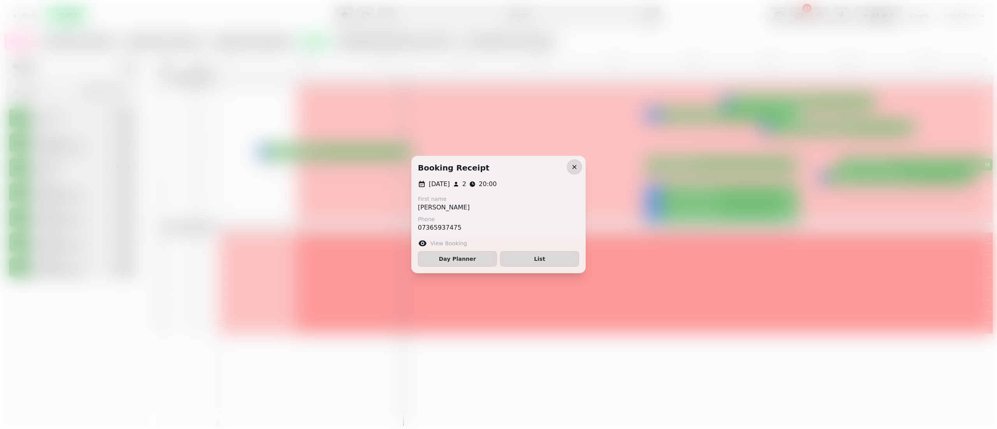
click at [571, 163] on icon "button" at bounding box center [574, 167] width 8 height 8
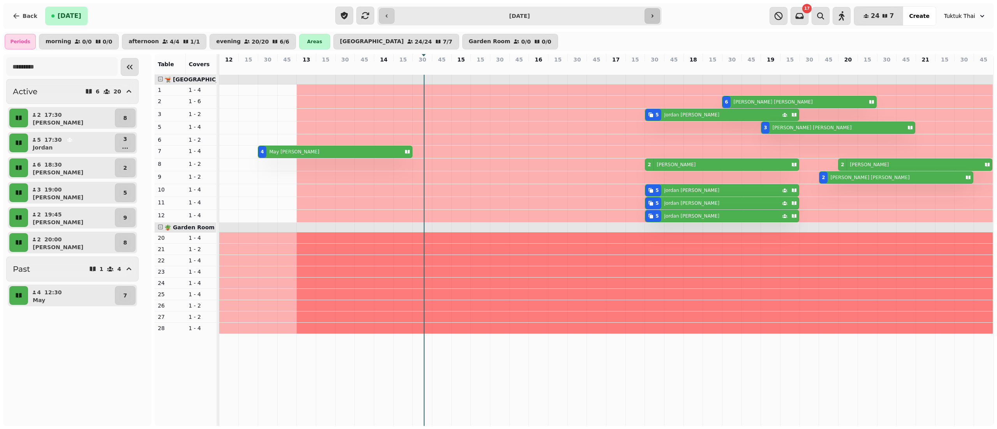
click at [651, 14] on icon "button" at bounding box center [652, 16] width 6 height 6
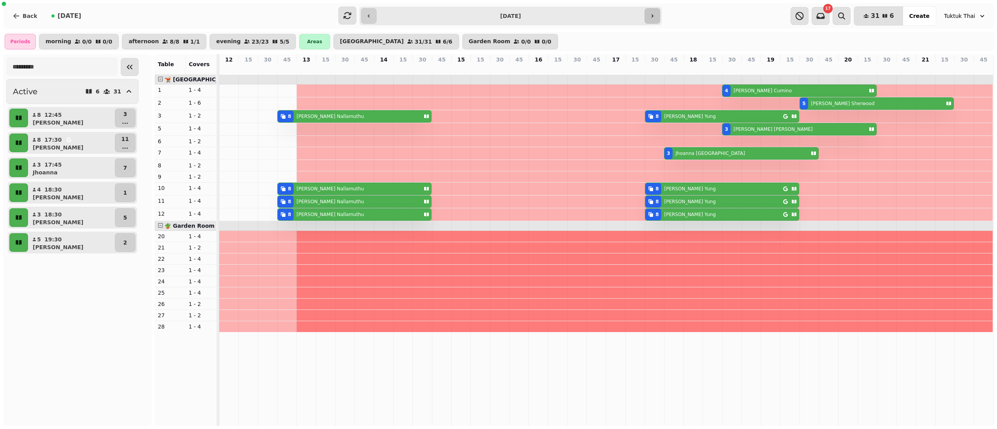
click at [651, 14] on icon "button" at bounding box center [652, 16] width 6 height 6
type input "**********"
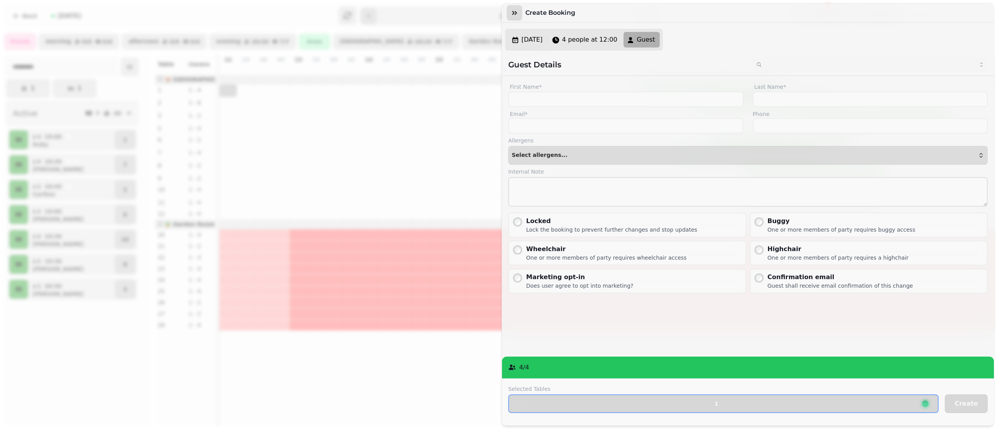
click at [513, 11] on icon "button" at bounding box center [514, 13] width 8 height 8
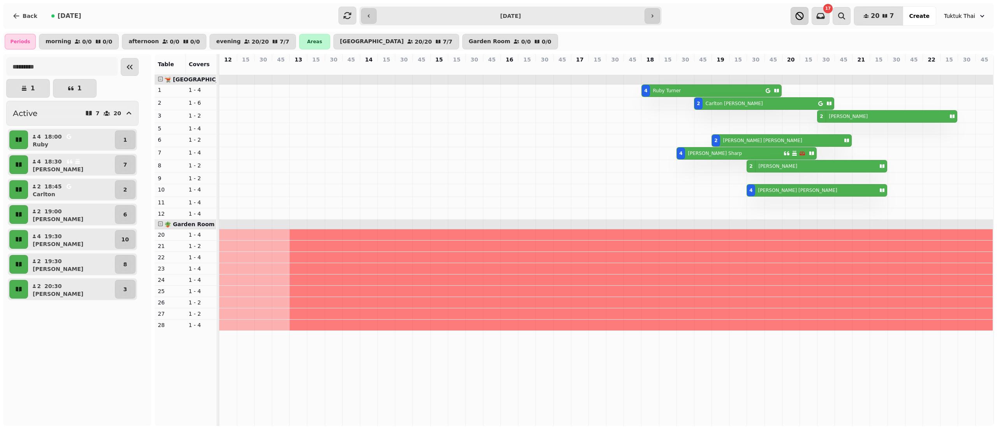
click at [804, 16] on icon "button" at bounding box center [799, 15] width 9 height 9
